Goal: Task Accomplishment & Management: Use online tool/utility

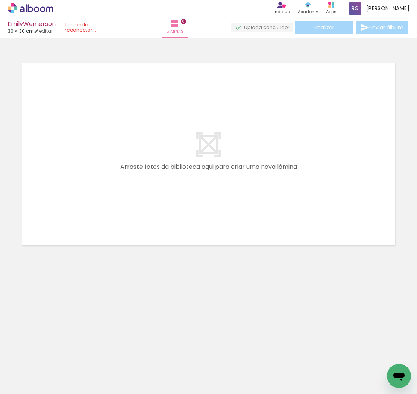
click at [321, 54] on div at bounding box center [208, 145] width 417 height 208
click at [325, 27] on div "Finalizar Enviar álbum" at bounding box center [320, 28] width 178 height 14
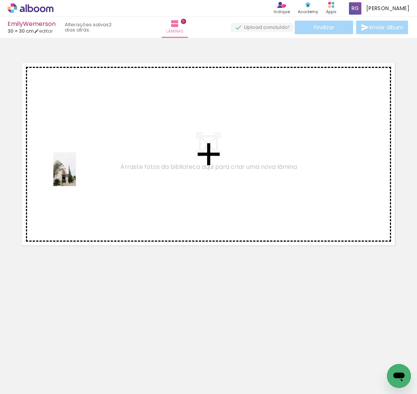
drag, startPoint x: 76, startPoint y: 368, endPoint x: 76, endPoint y: 175, distance: 193.4
click at [76, 175] on quentale-workspace at bounding box center [208, 197] width 417 height 394
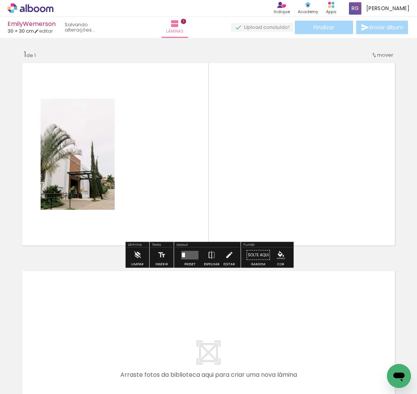
click at [34, 10] on icon at bounding box center [37, 9] width 6 height 6
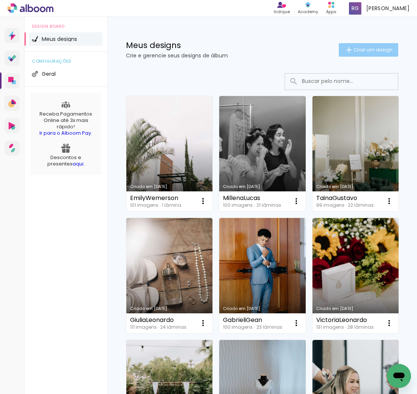
click at [374, 51] on span "Criar um design" at bounding box center [372, 49] width 39 height 5
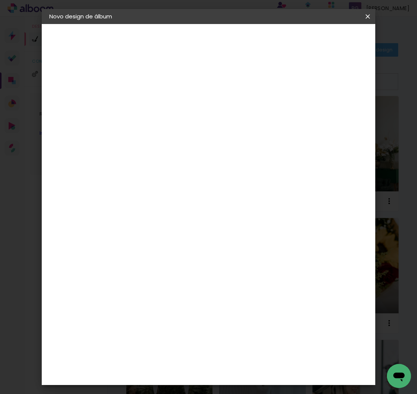
click at [172, 106] on input at bounding box center [172, 101] width 0 height 12
type input "AmandaJoão"
type paper-input "AmandaJoão"
click at [0, 0] on slot "Avançar" at bounding box center [0, 0] width 0 height 0
click at [0, 0] on slot "Tamanho Livre" at bounding box center [0, 0] width 0 height 0
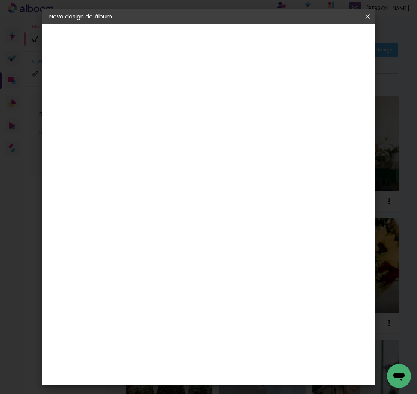
click at [0, 0] on slot "Avançar" at bounding box center [0, 0] width 0 height 0
click at [326, 43] on span "Iniciar design" at bounding box center [316, 42] width 19 height 11
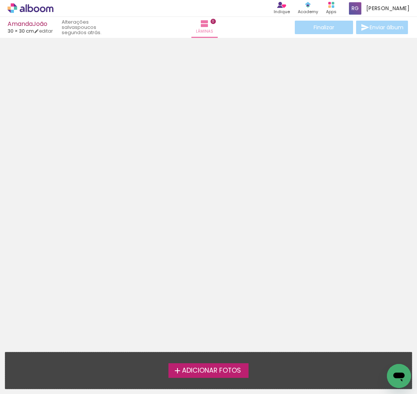
click at [213, 371] on span "Adicionar Fotos" at bounding box center [211, 371] width 59 height 7
click at [0, 0] on input "file" at bounding box center [0, 0] width 0 height 0
